Goal: Task Accomplishment & Management: Manage account settings

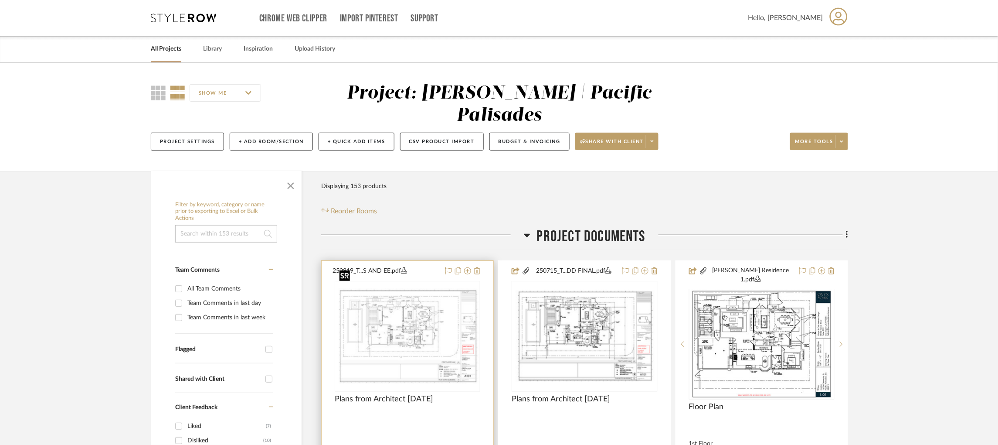
click at [382, 299] on img "0" at bounding box center [408, 336] width 144 height 96
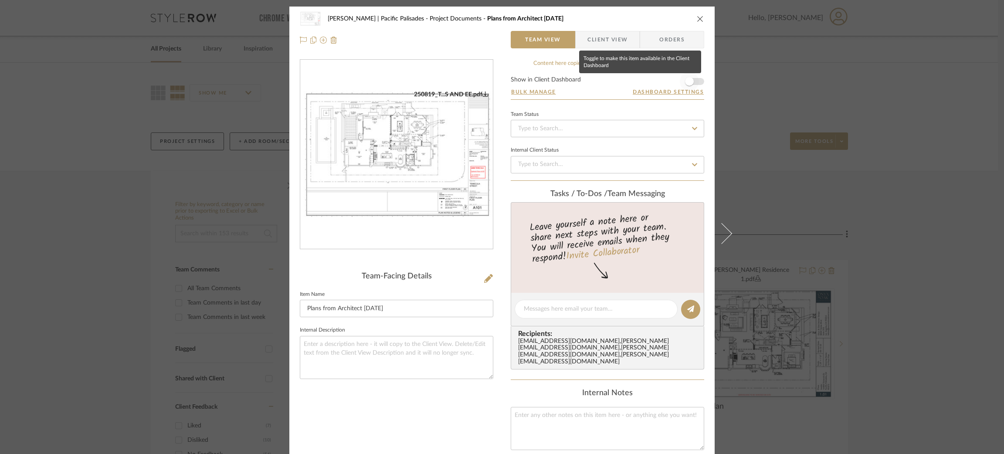
click at [689, 81] on span "button" at bounding box center [689, 81] width 9 height 9
click at [779, 74] on div "[PERSON_NAME] | Pacific Palisades Project Documents Plans from Architect [DATE]…" at bounding box center [502, 227] width 1004 height 454
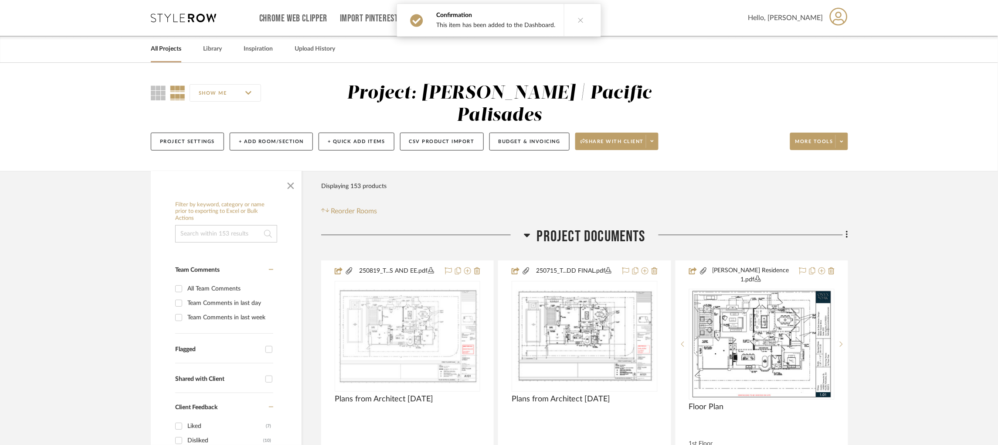
click at [211, 17] on icon at bounding box center [183, 18] width 65 height 9
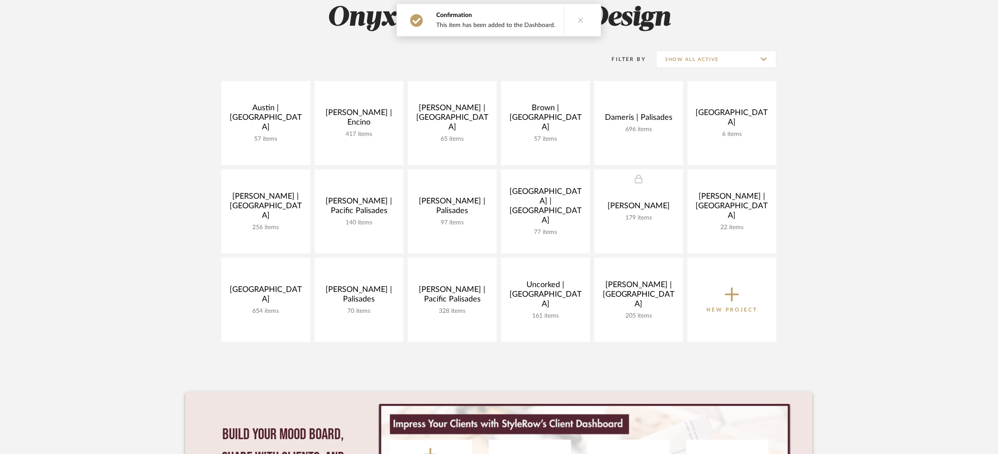
scroll to position [189, 0]
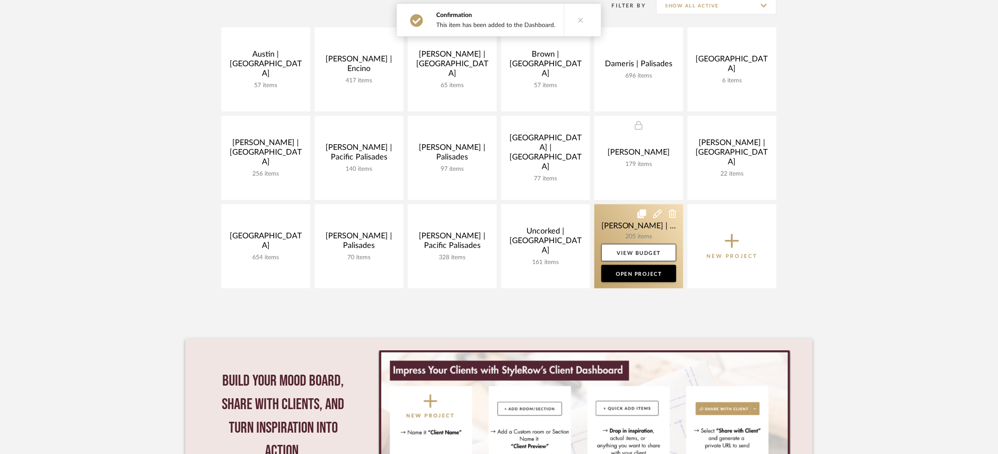
click at [621, 224] on link at bounding box center [638, 246] width 89 height 84
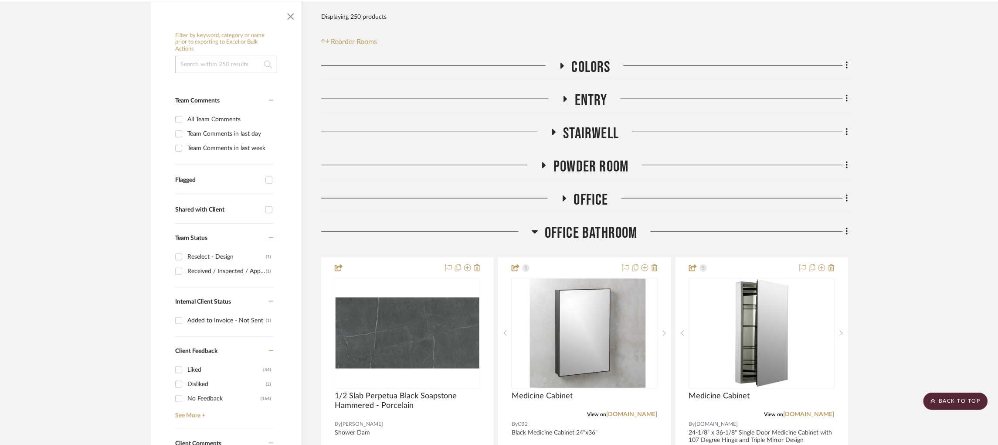
click at [534, 226] on icon at bounding box center [535, 231] width 7 height 10
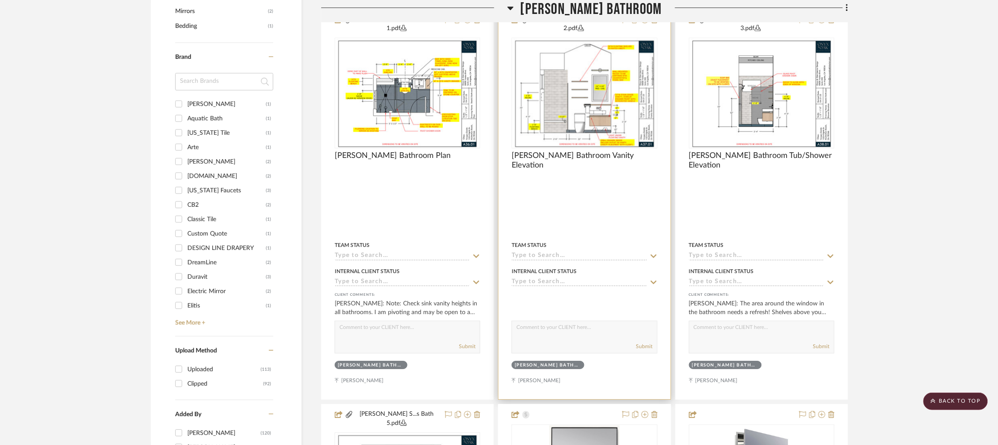
scroll to position [901, 0]
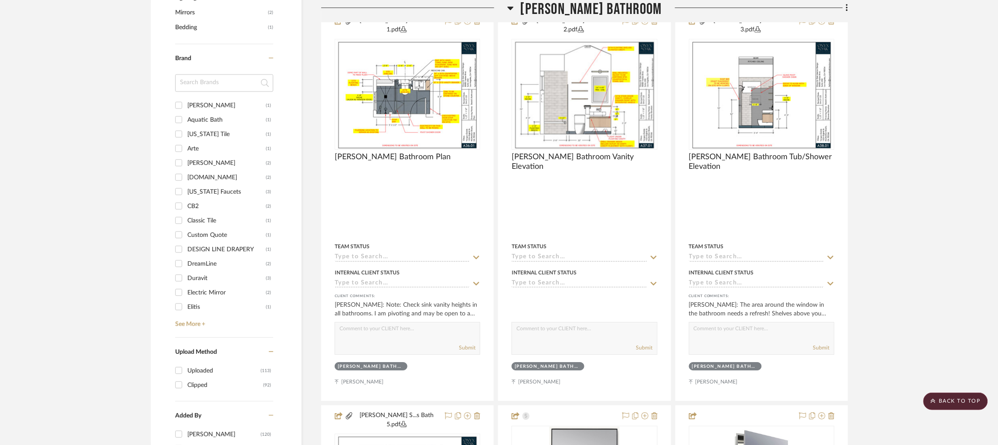
click at [514, 4] on icon at bounding box center [510, 8] width 7 height 10
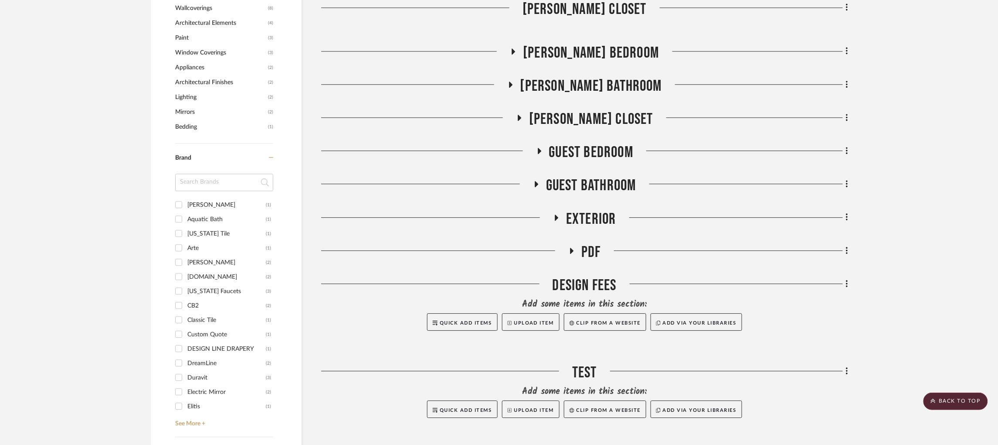
scroll to position [801, 0]
click at [536, 181] on icon at bounding box center [536, 184] width 3 height 6
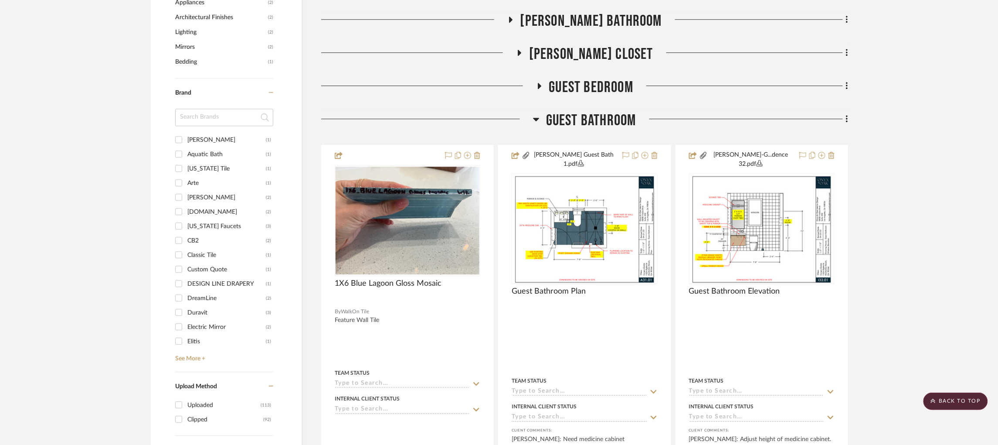
scroll to position [868, 0]
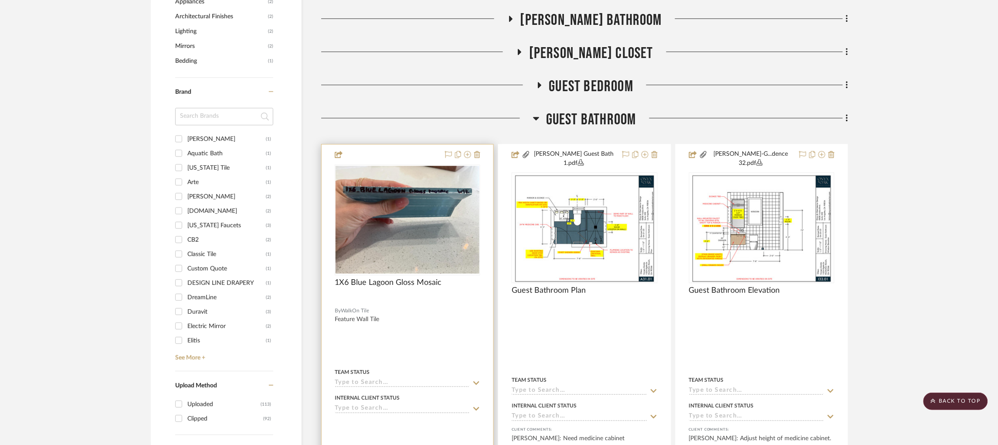
click at [432, 192] on img "0" at bounding box center [408, 220] width 144 height 108
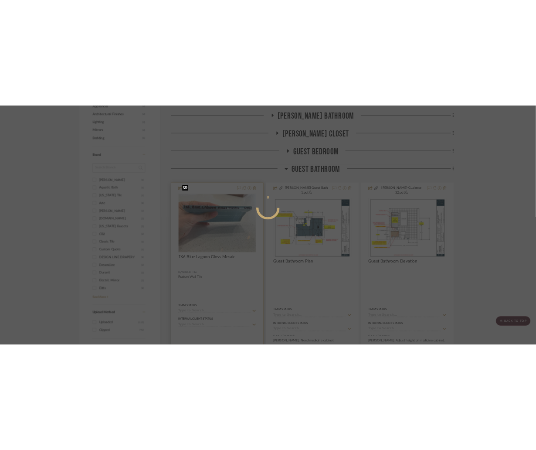
scroll to position [0, 0]
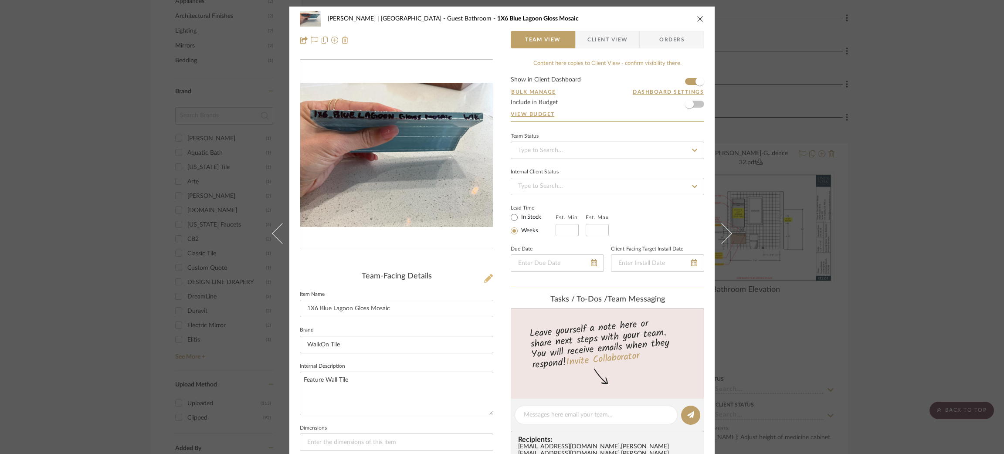
click at [484, 280] on icon at bounding box center [488, 278] width 9 height 9
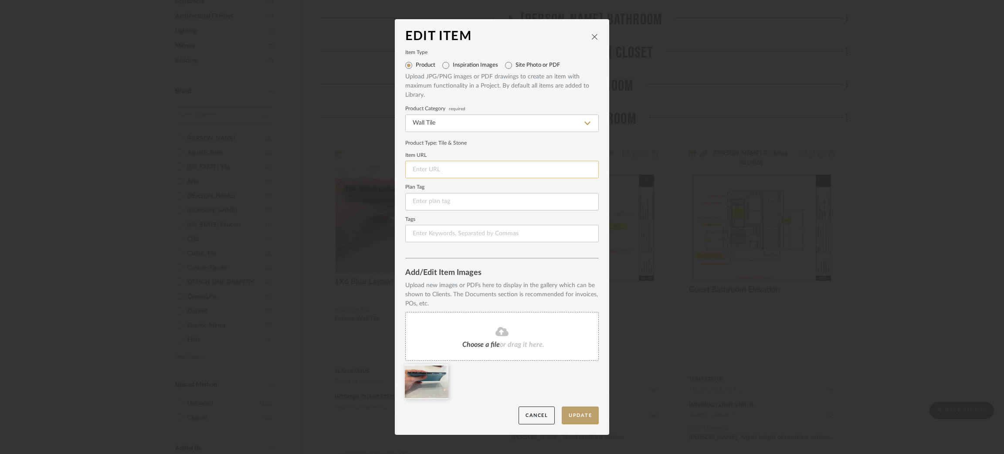
click at [455, 167] on input at bounding box center [501, 169] width 193 height 17
paste input "[URL][DOMAIN_NAME]"
type input "[URL][DOMAIN_NAME]"
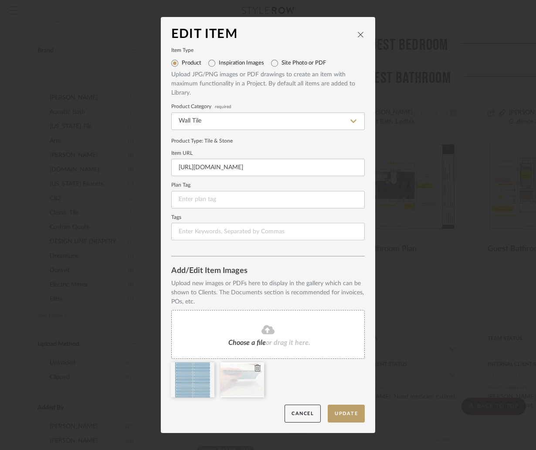
click at [255, 366] on icon at bounding box center [258, 367] width 6 height 7
click at [336, 415] on button "Update" at bounding box center [346, 413] width 37 height 18
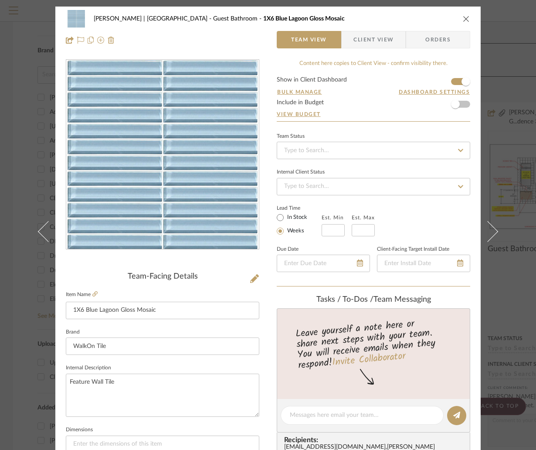
click at [504, 116] on div "[PERSON_NAME] | [GEOGRAPHIC_DATA] Guest Bathroom 1X6 Blue Lagoon Gloss Mosaic T…" at bounding box center [268, 225] width 536 height 450
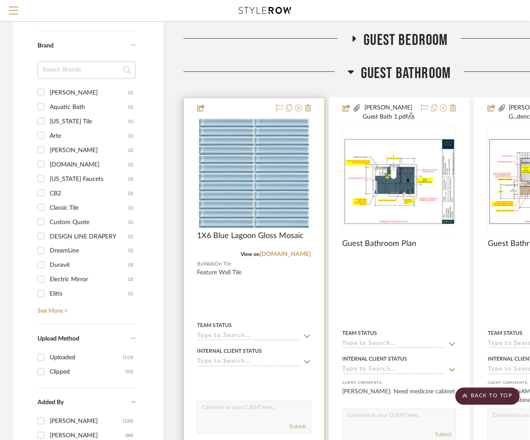
scroll to position [876, 0]
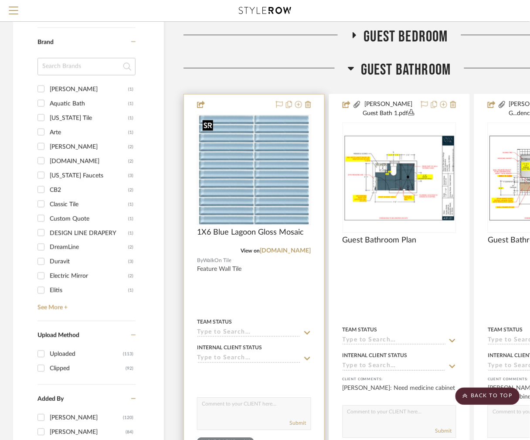
click at [246, 162] on img "0" at bounding box center [253, 169] width 109 height 109
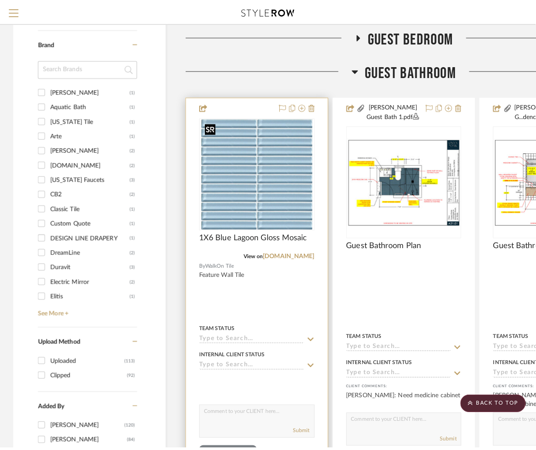
scroll to position [0, 0]
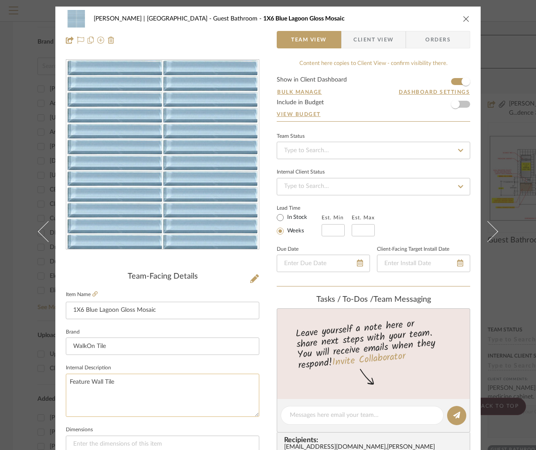
click at [89, 380] on textarea "Feature Wall Tile" at bounding box center [162, 394] width 193 height 43
type textarea "Feature Shower Wall Tile"
click at [88, 444] on input at bounding box center [162, 443] width 193 height 17
click at [12, 311] on div "[PERSON_NAME] | [GEOGRAPHIC_DATA] Guest Bathroom 1X6 Blue Lagoon Gloss Mosaic T…" at bounding box center [268, 225] width 536 height 450
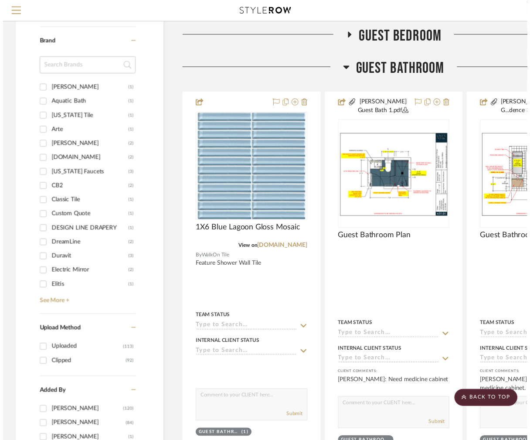
scroll to position [876, 0]
